Goal: Task Accomplishment & Management: Use online tool/utility

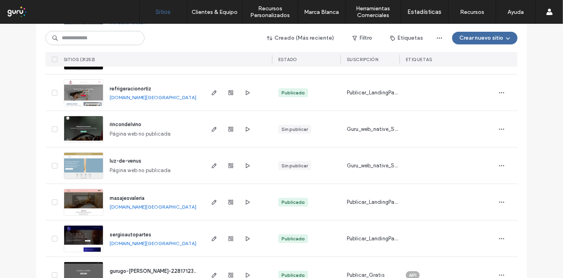
scroll to position [308, 0]
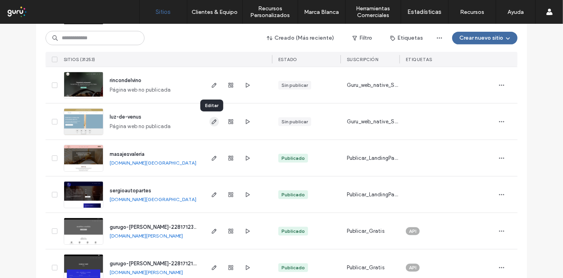
click at [211, 118] on icon "button" at bounding box center [214, 121] width 6 height 6
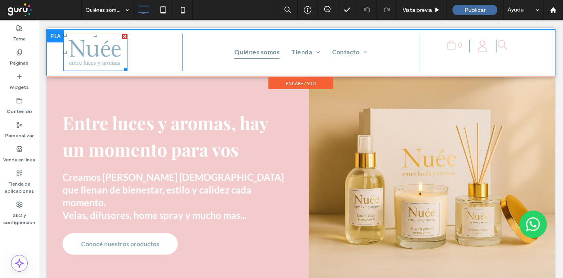
click at [105, 56] on img at bounding box center [95, 52] width 64 height 37
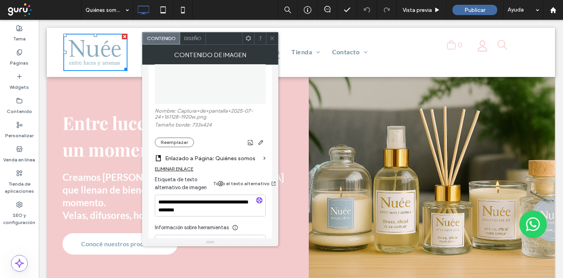
scroll to position [132, 0]
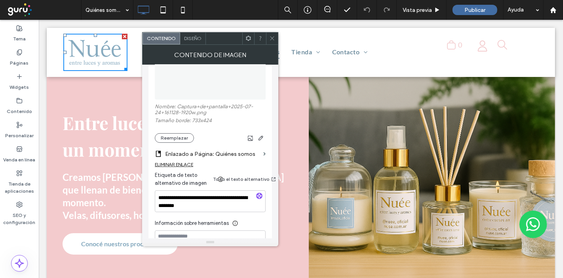
click at [276, 36] on div at bounding box center [272, 38] width 12 height 12
